Goal: Navigation & Orientation: Find specific page/section

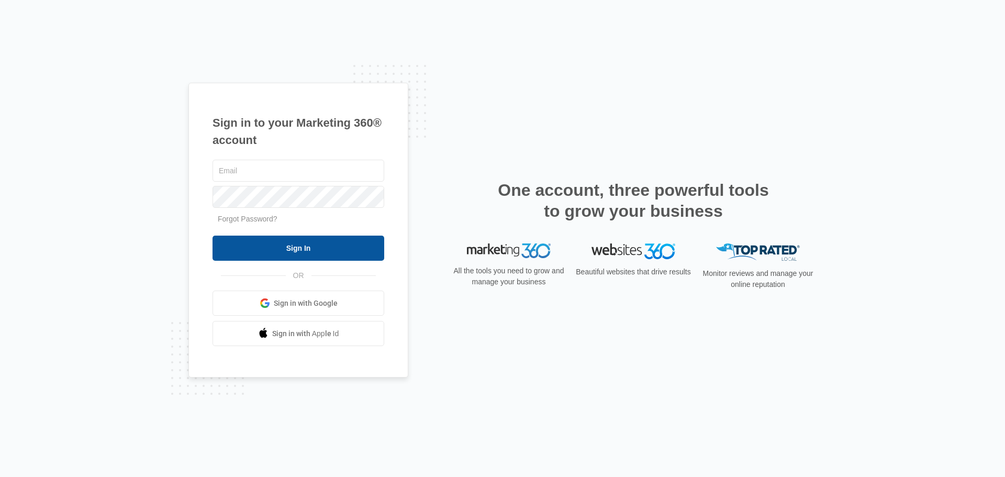
type input "[PERSON_NAME][EMAIL_ADDRESS][DOMAIN_NAME]"
click at [290, 242] on input "Sign In" at bounding box center [299, 248] width 172 height 25
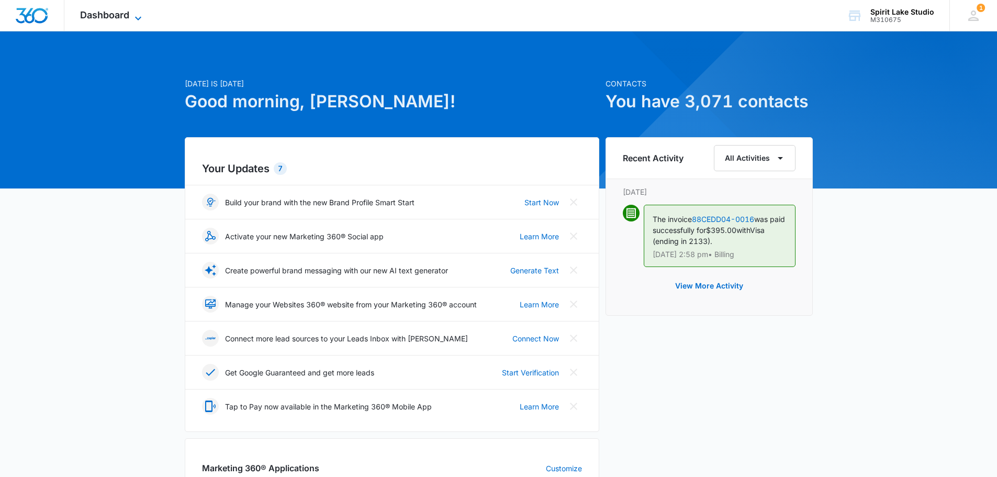
click at [113, 14] on span "Dashboard" at bounding box center [104, 14] width 49 height 11
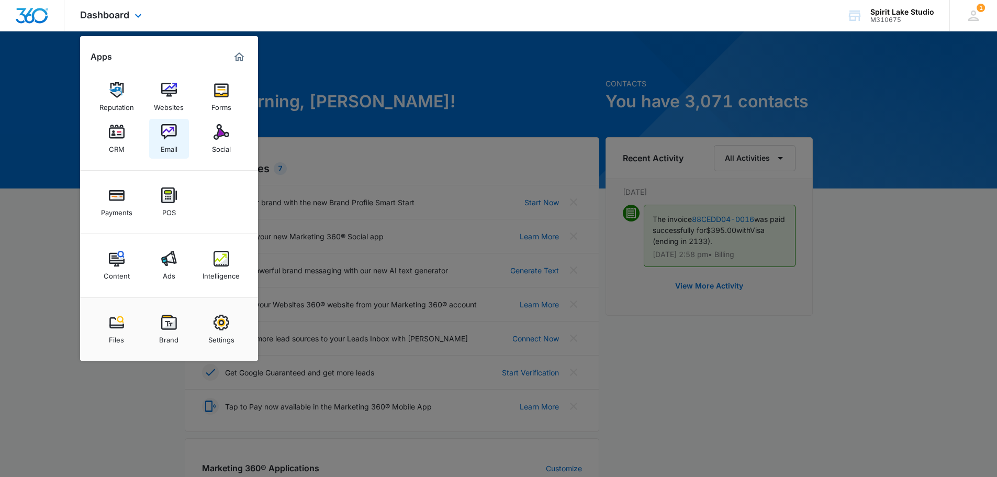
click at [163, 132] on img at bounding box center [169, 132] width 16 height 16
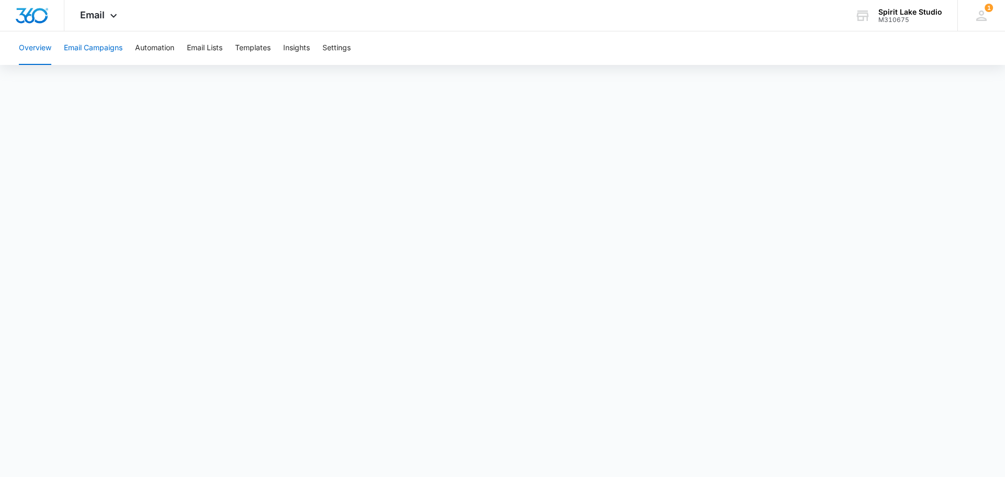
click at [67, 46] on button "Email Campaigns" at bounding box center [93, 48] width 59 height 34
click at [102, 45] on button "Email Campaigns" at bounding box center [93, 48] width 59 height 34
click at [118, 13] on icon at bounding box center [113, 18] width 13 height 13
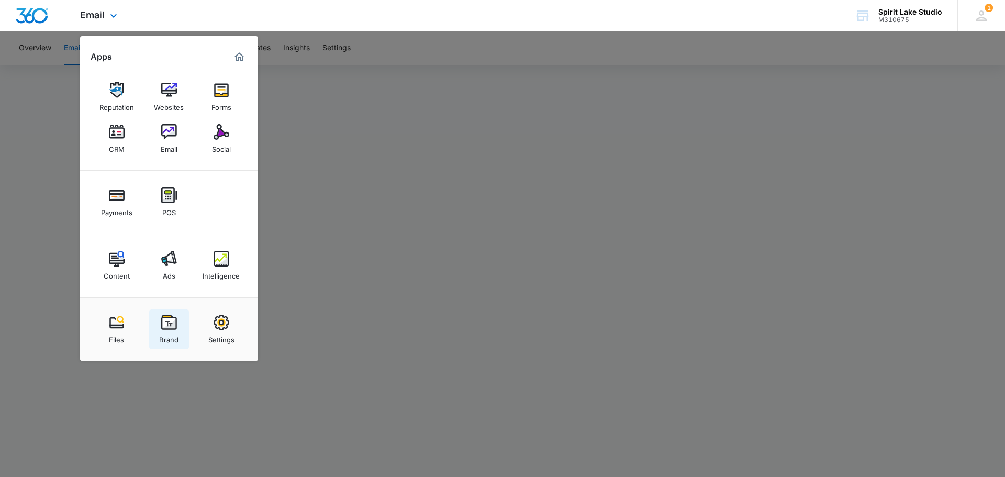
click at [173, 331] on div "Brand" at bounding box center [168, 337] width 19 height 14
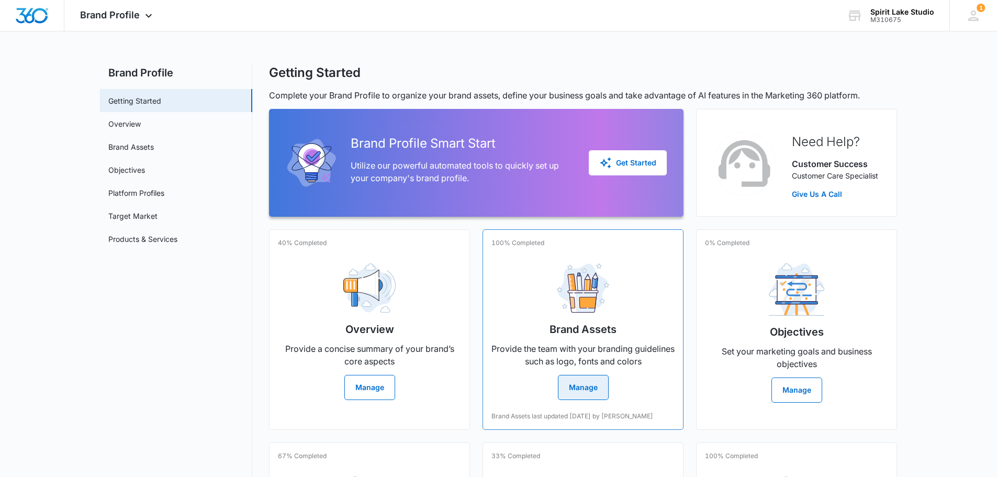
click at [578, 387] on button "Manage" at bounding box center [583, 387] width 51 height 25
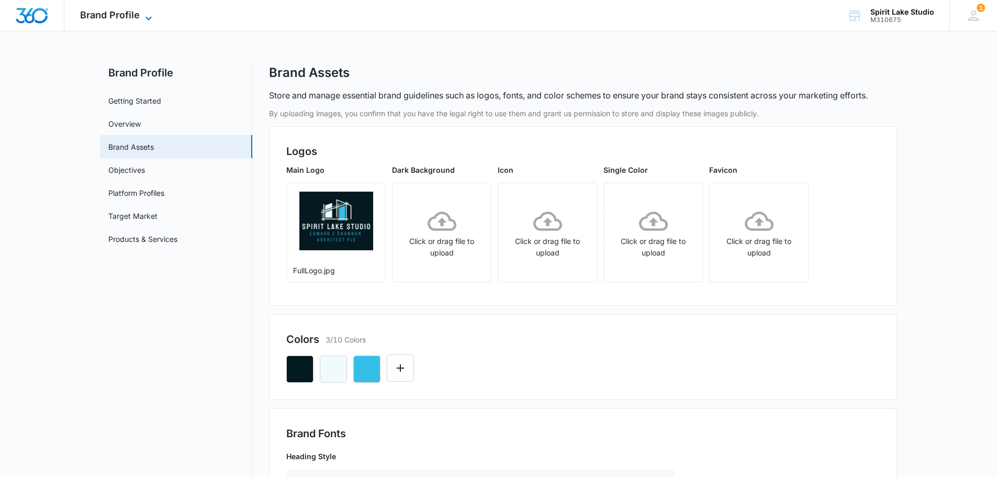
click at [127, 13] on span "Brand Profile" at bounding box center [110, 14] width 60 height 11
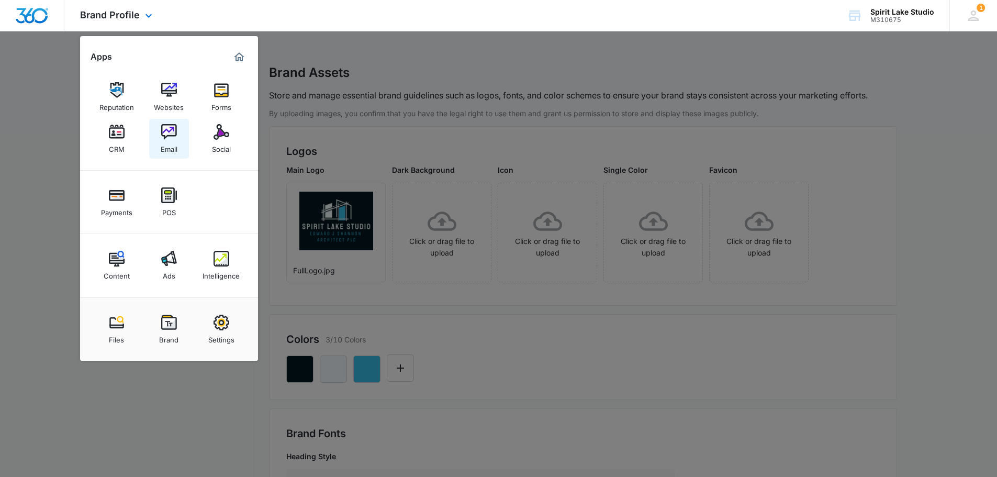
click at [161, 129] on img at bounding box center [169, 132] width 16 height 16
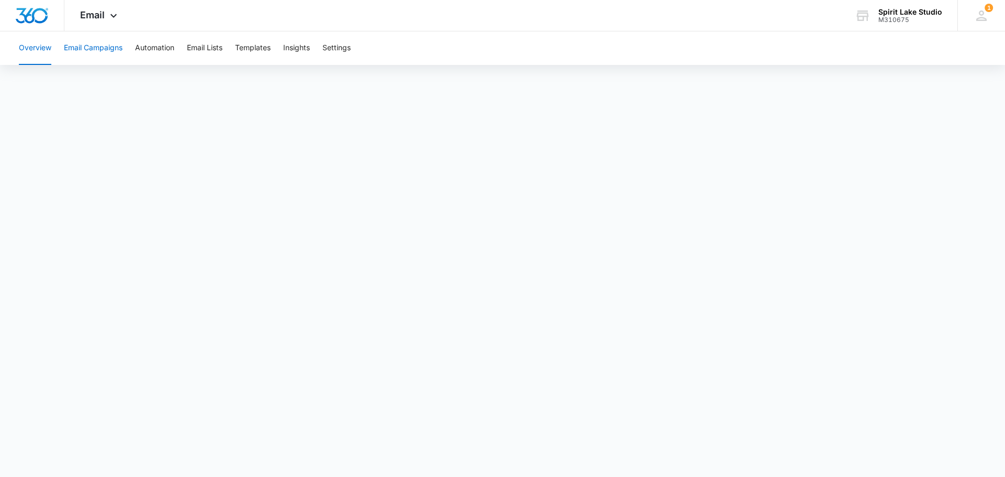
click at [106, 51] on button "Email Campaigns" at bounding box center [93, 48] width 59 height 34
click at [88, 47] on button "Email Campaigns" at bounding box center [93, 48] width 59 height 34
click at [258, 42] on button "Templates" at bounding box center [253, 48] width 36 height 34
click at [83, 10] on span "Email" at bounding box center [92, 14] width 25 height 11
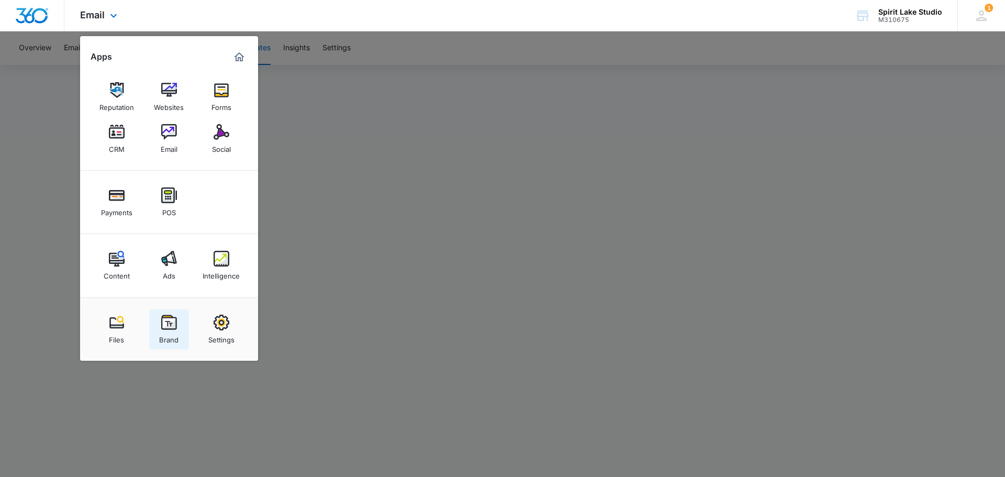
click at [176, 327] on img at bounding box center [169, 323] width 16 height 16
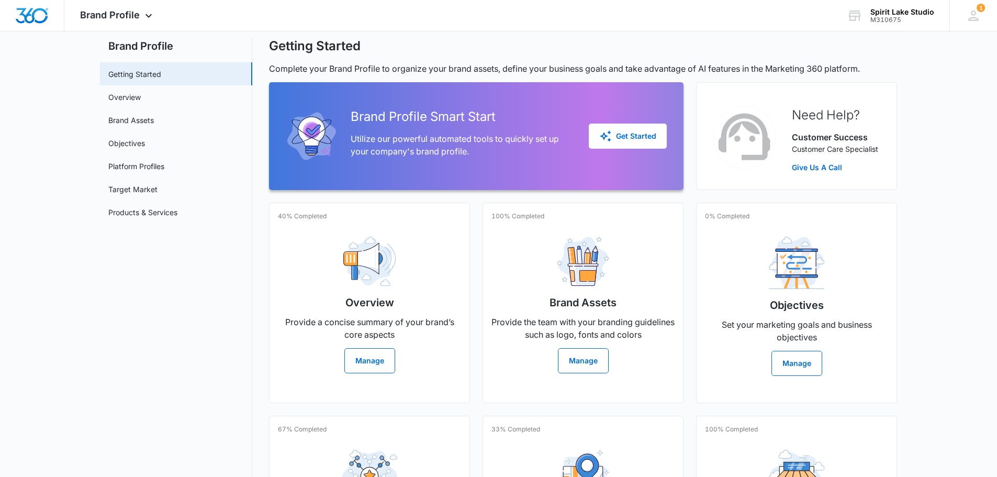
scroll to position [52, 0]
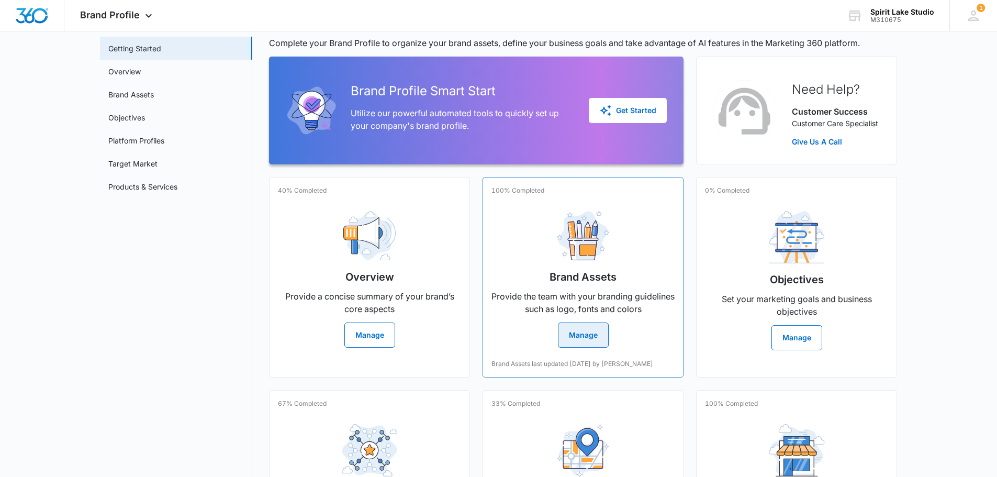
click at [571, 330] on button "Manage" at bounding box center [583, 335] width 51 height 25
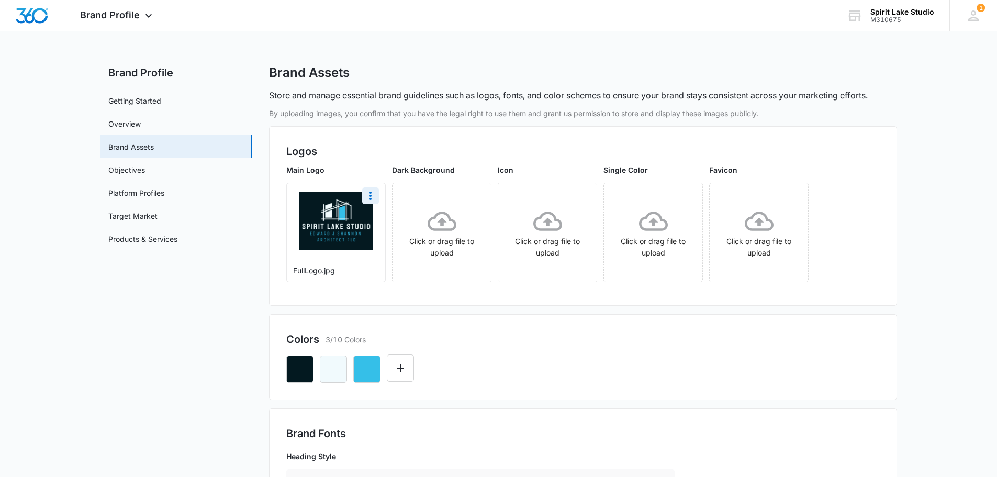
click at [339, 224] on img at bounding box center [336, 221] width 74 height 59
click at [124, 123] on link "Overview" at bounding box center [124, 123] width 32 height 11
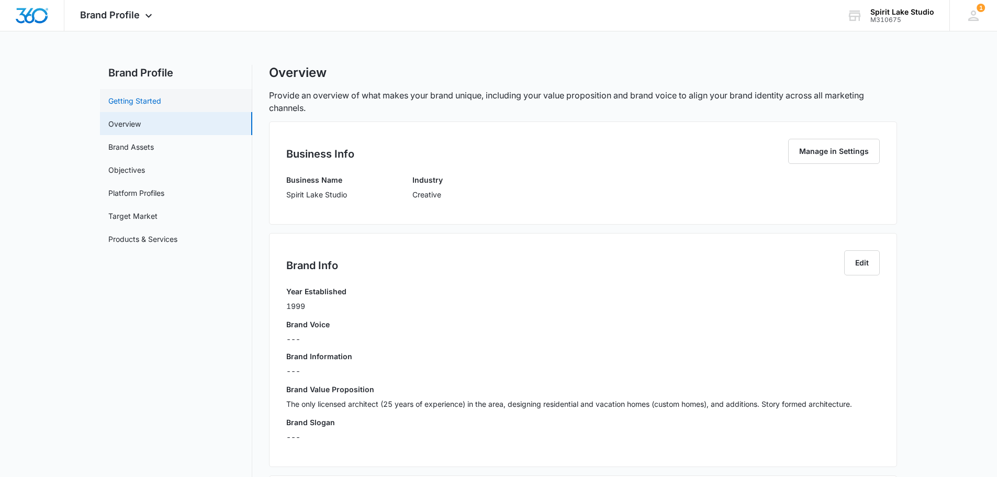
click at [124, 103] on link "Getting Started" at bounding box center [134, 100] width 53 height 11
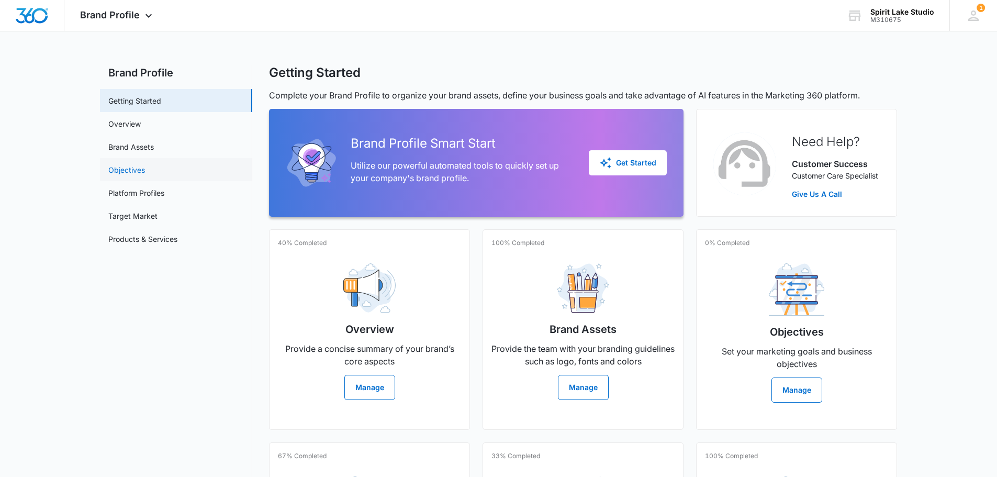
click at [138, 170] on link "Objectives" at bounding box center [126, 169] width 37 height 11
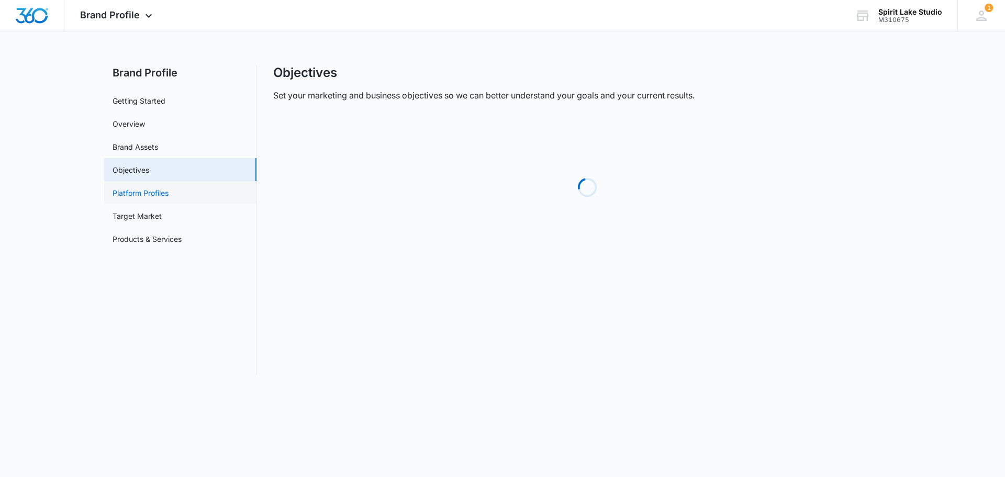
click at [134, 194] on link "Platform Profiles" at bounding box center [141, 192] width 56 height 11
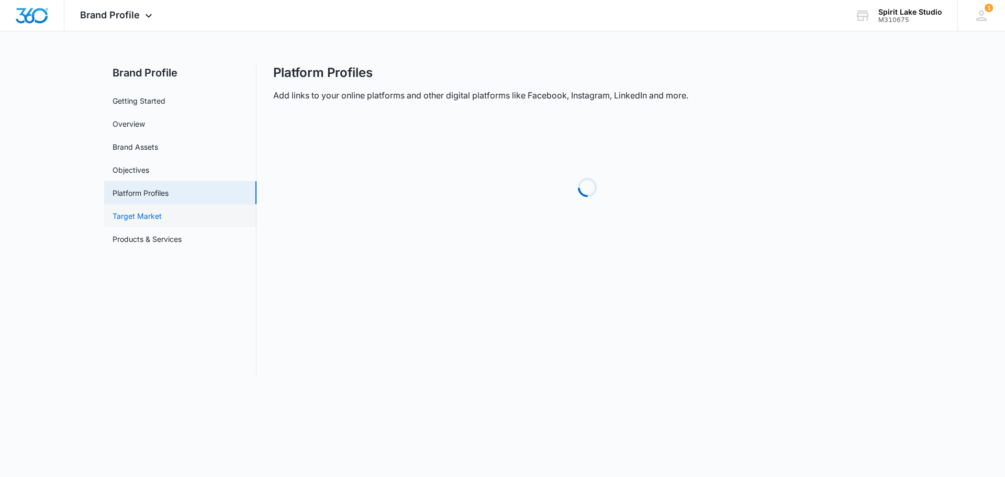
click at [129, 213] on link "Target Market" at bounding box center [137, 215] width 49 height 11
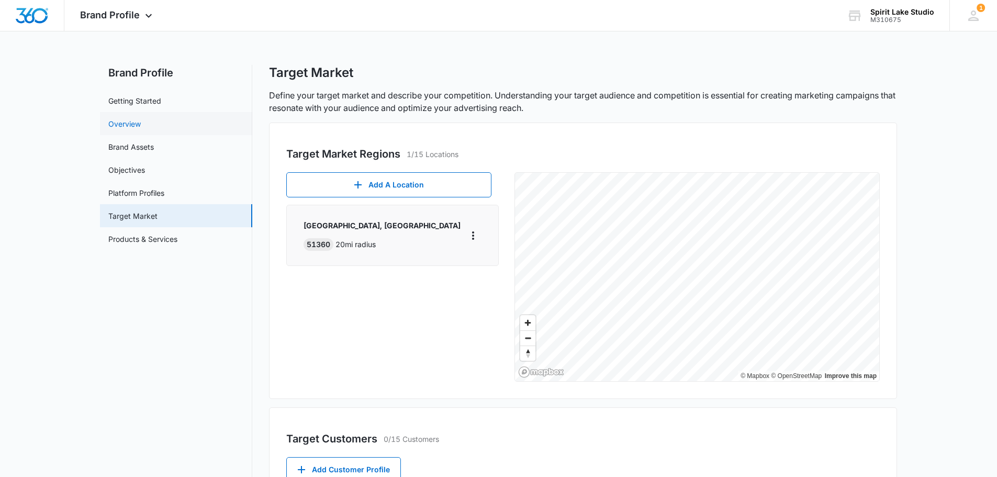
click at [128, 126] on link "Overview" at bounding box center [124, 123] width 32 height 11
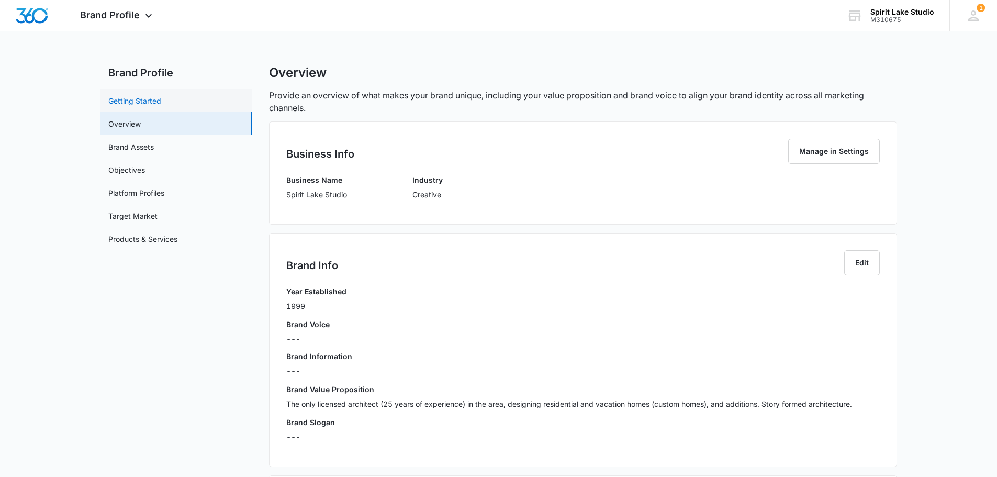
click at [138, 104] on link "Getting Started" at bounding box center [134, 100] width 53 height 11
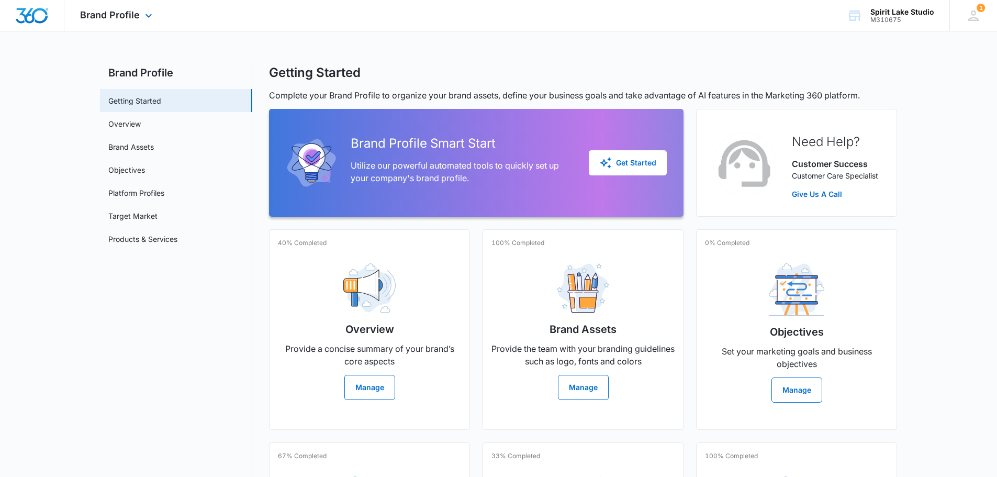
click at [148, 9] on div "Brand Profile Apps Reputation Websites Forms CRM Email Social Payments POS Cont…" at bounding box center [117, 15] width 106 height 31
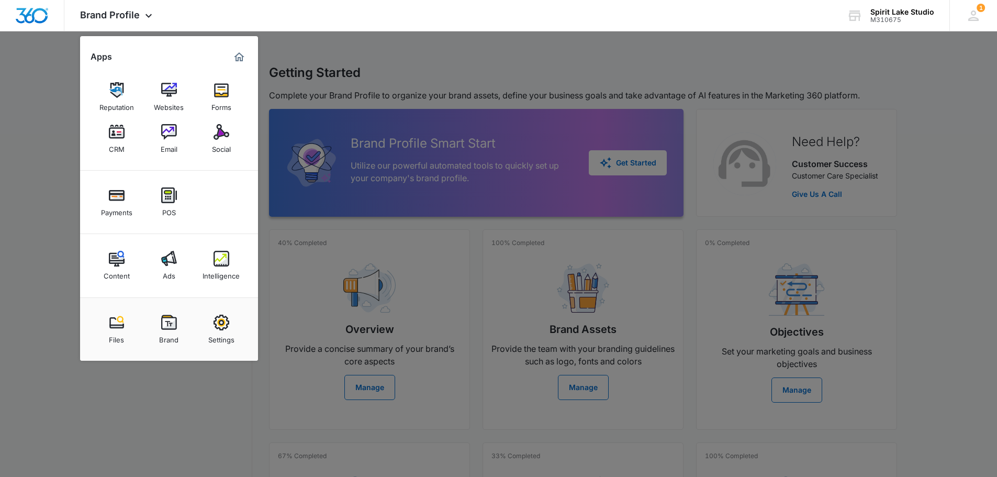
click at [173, 136] on img at bounding box center [169, 132] width 16 height 16
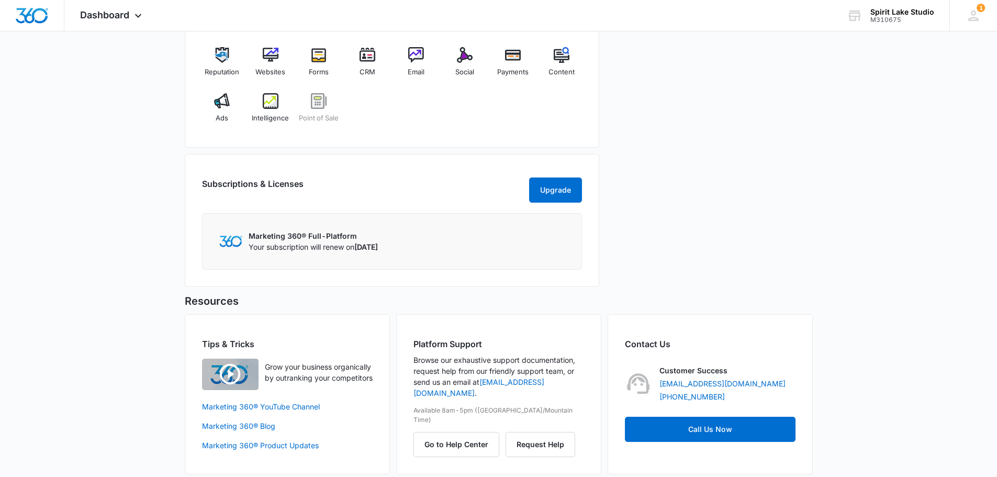
scroll to position [464, 0]
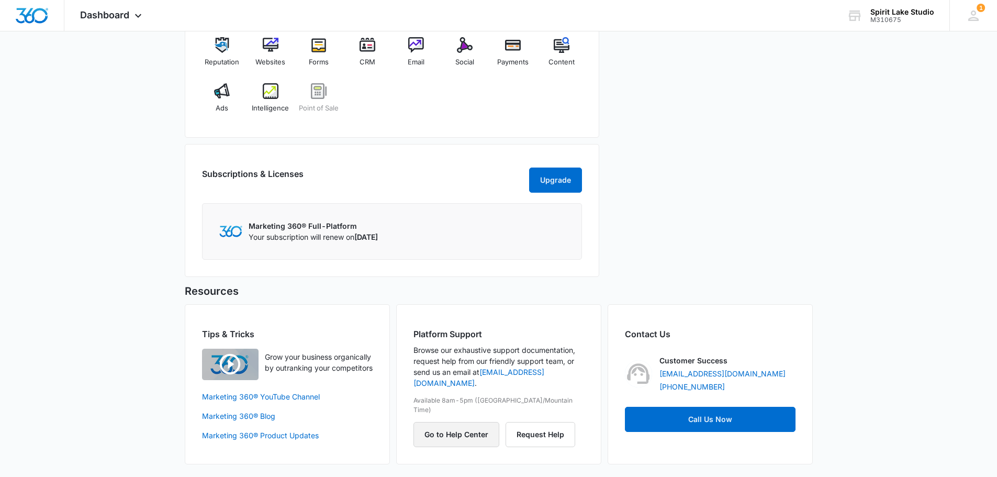
click at [456, 422] on button "Go to Help Center" at bounding box center [457, 434] width 86 height 25
